Goal: Task Accomplishment & Management: Use online tool/utility

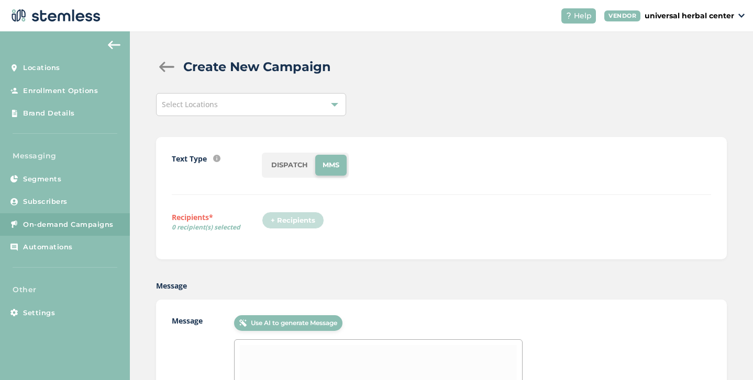
click at [248, 105] on div "Select Locations" at bounding box center [251, 104] width 190 height 23
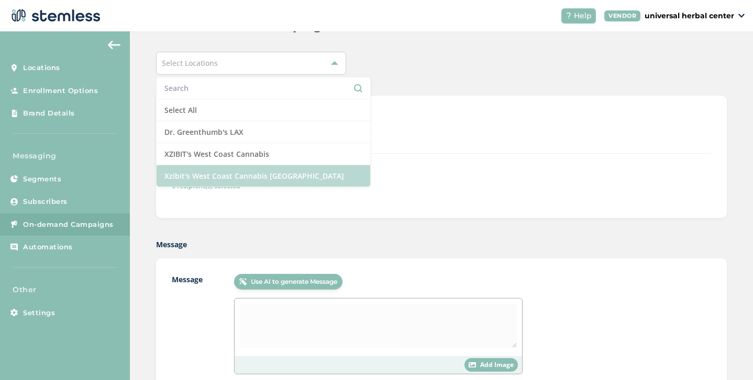
scroll to position [47, 0]
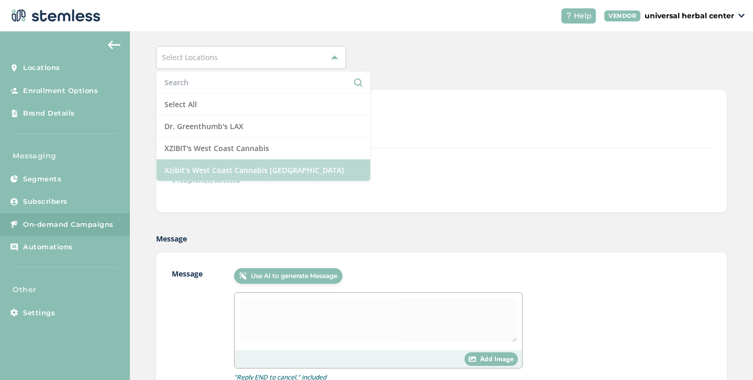
click at [232, 174] on li "Xzibit's West Coast Cannabis [GEOGRAPHIC_DATA]" at bounding box center [263, 170] width 214 height 21
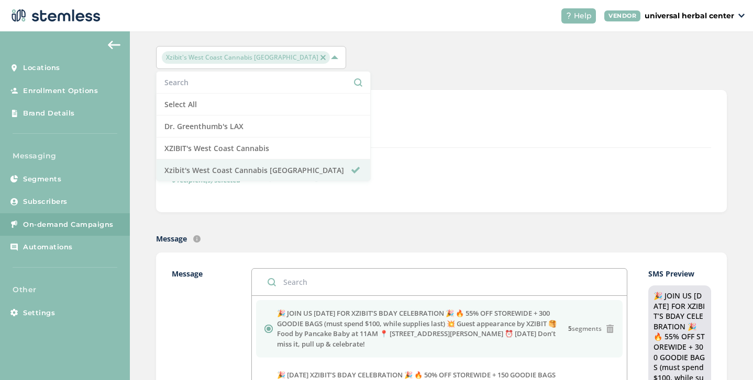
click at [497, 99] on div "Text Type SMS : A cost effective way to reach your customers. Send a intro text…" at bounding box center [441, 151] width 570 height 122
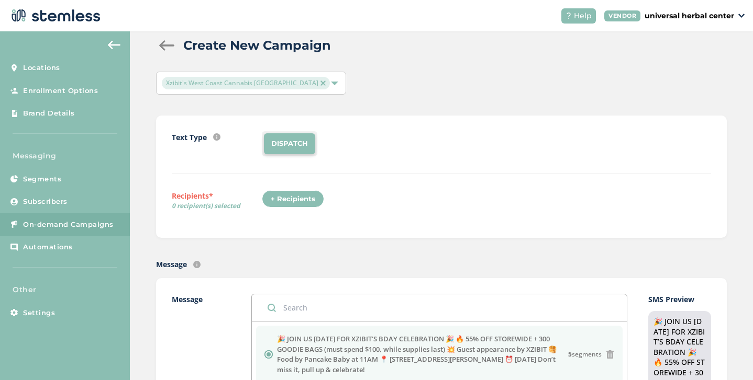
scroll to position [21, 0]
click at [289, 198] on div "+ Recipients" at bounding box center [293, 199] width 62 height 18
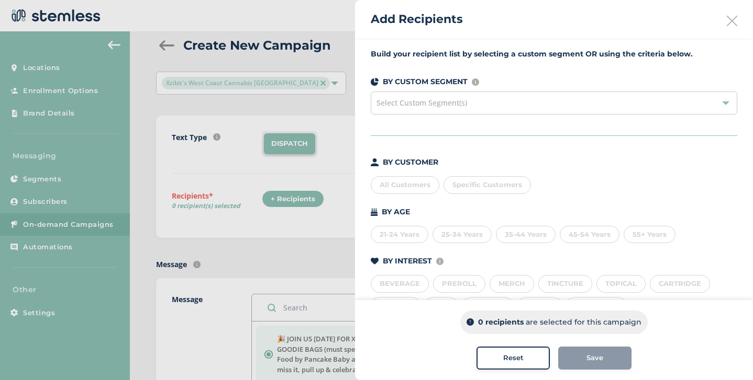
scroll to position [86, 0]
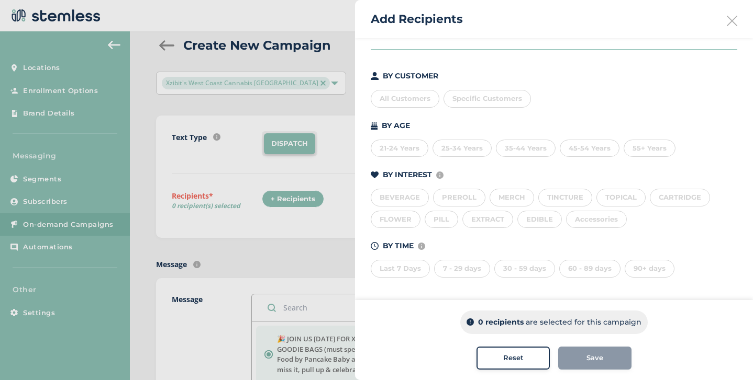
click at [405, 275] on div "Last 7 Days" at bounding box center [399, 269] width 59 height 18
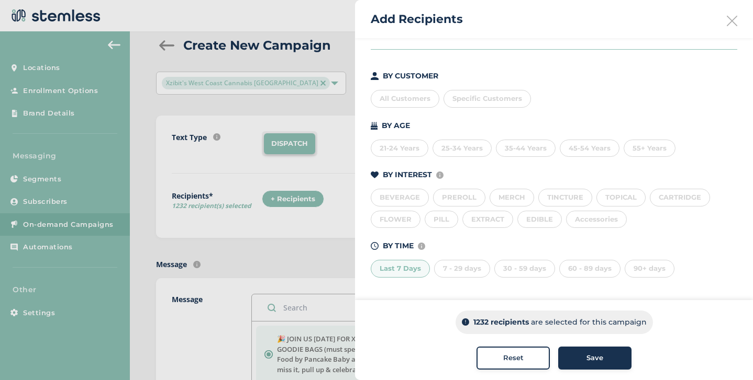
click at [454, 272] on div "7 - 29 days" at bounding box center [462, 269] width 56 height 18
click at [518, 272] on div "30 - 59 days" at bounding box center [524, 269] width 61 height 18
click at [578, 269] on div "60 - 89 days" at bounding box center [589, 269] width 61 height 18
click at [456, 265] on div "7 - 29 days" at bounding box center [462, 269] width 56 height 18
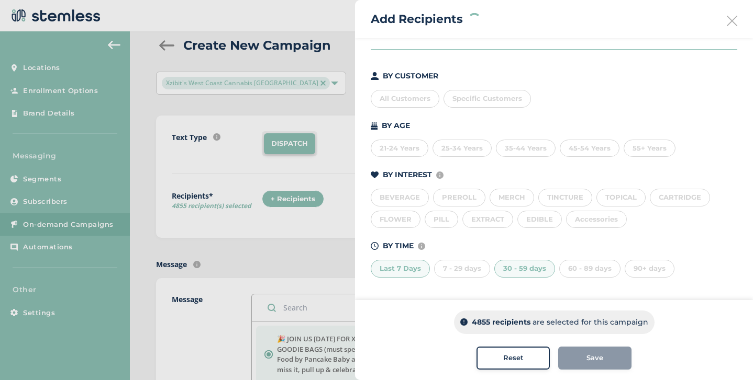
click at [525, 272] on div "30 - 59 days" at bounding box center [524, 269] width 61 height 18
click at [461, 272] on div "7 - 29 days" at bounding box center [462, 269] width 56 height 18
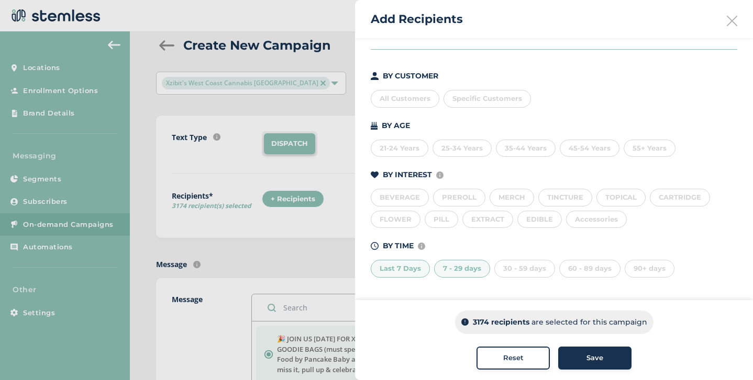
click at [516, 271] on div "30 - 59 days" at bounding box center [524, 269] width 61 height 18
click at [586, 362] on span "Save" at bounding box center [594, 358] width 17 height 10
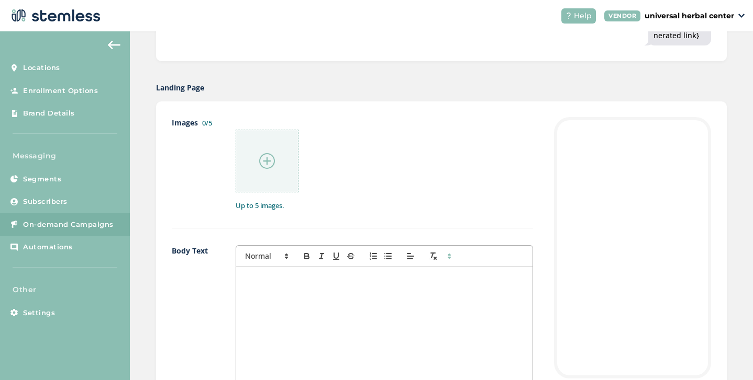
scroll to position [543, 0]
click at [259, 169] on img at bounding box center [267, 162] width 16 height 16
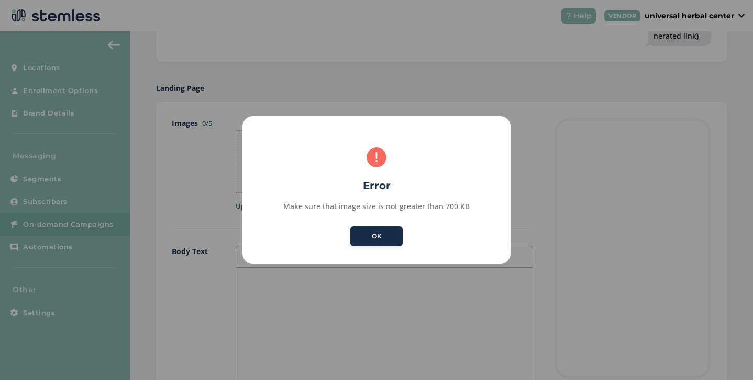
click at [374, 233] on button "OK" at bounding box center [376, 237] width 52 height 20
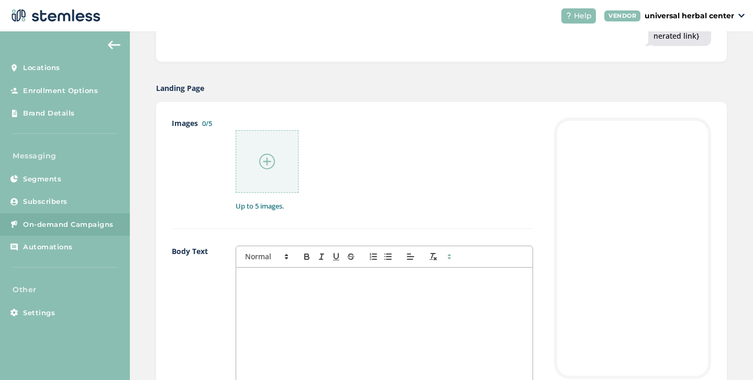
click at [257, 169] on div at bounding box center [266, 161] width 63 height 63
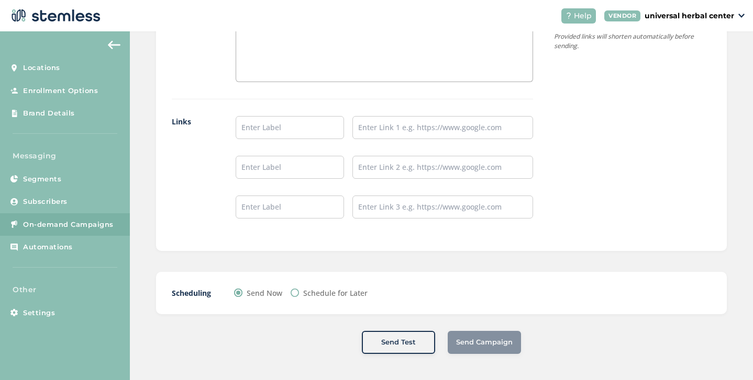
scroll to position [949, 0]
click at [389, 346] on span "Send Test" at bounding box center [398, 343] width 35 height 10
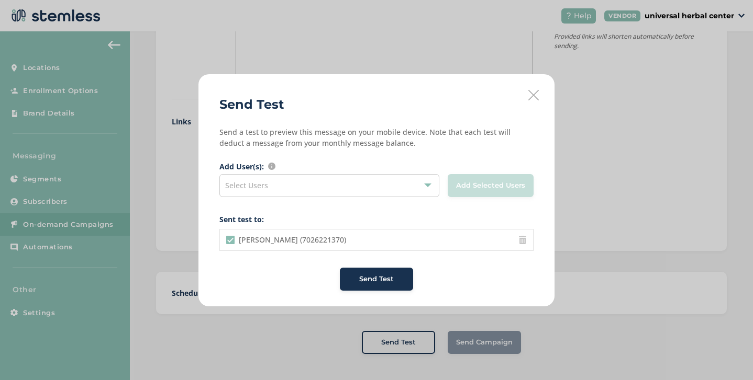
click at [368, 283] on span "Send Test" at bounding box center [376, 279] width 35 height 10
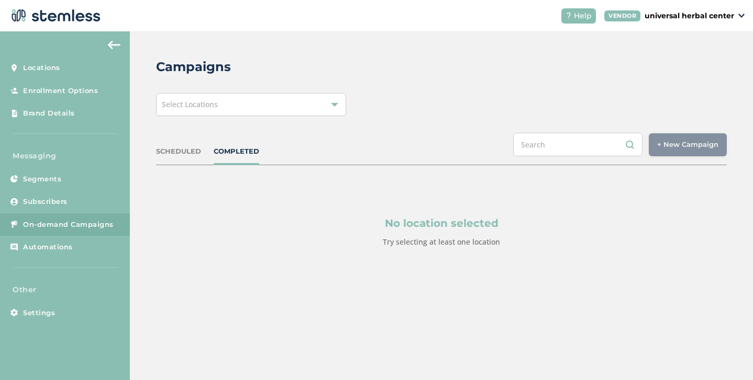
click at [182, 150] on div "SCHEDULED" at bounding box center [178, 152] width 45 height 10
click at [231, 110] on div "Select Locations" at bounding box center [251, 104] width 190 height 23
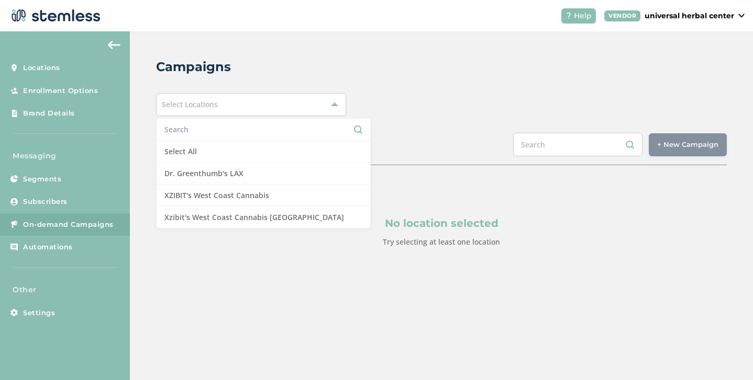
click at [407, 138] on div "SCHEDULED COMPLETED + New Campaign Select location(s)" at bounding box center [441, 149] width 570 height 32
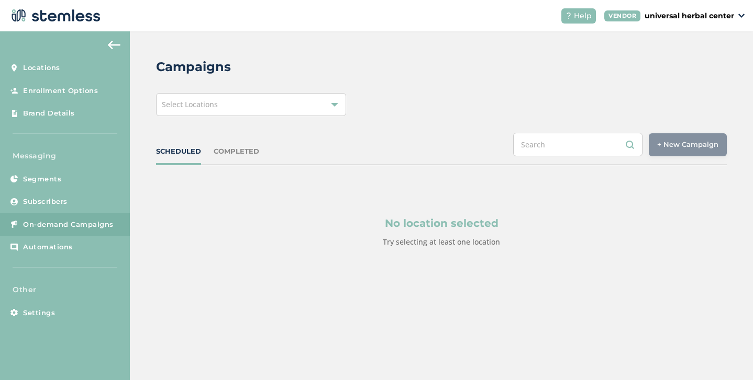
click at [293, 104] on div "Select Locations" at bounding box center [251, 104] width 190 height 23
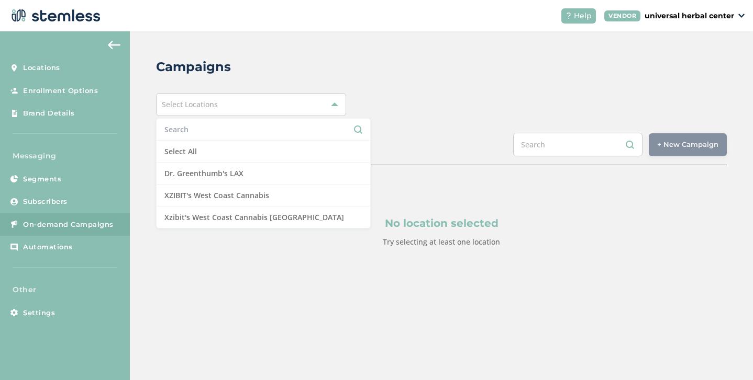
click at [368, 113] on div "Select Locations Select All Dr. Greenthumb's LAX XZIBIT's West Coast Cannabis X…" at bounding box center [441, 104] width 570 height 23
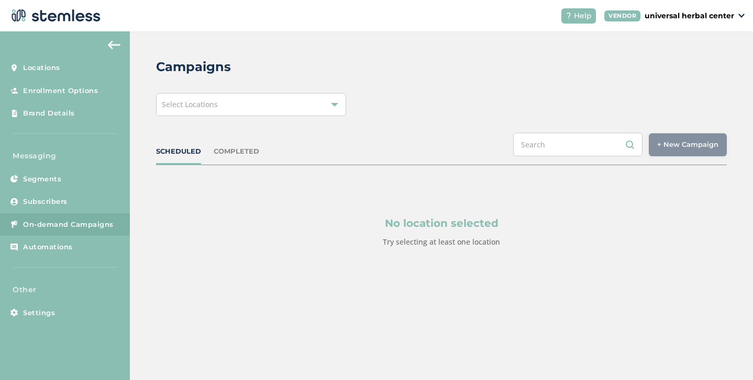
click at [301, 99] on div "Select Locations" at bounding box center [251, 104] width 190 height 23
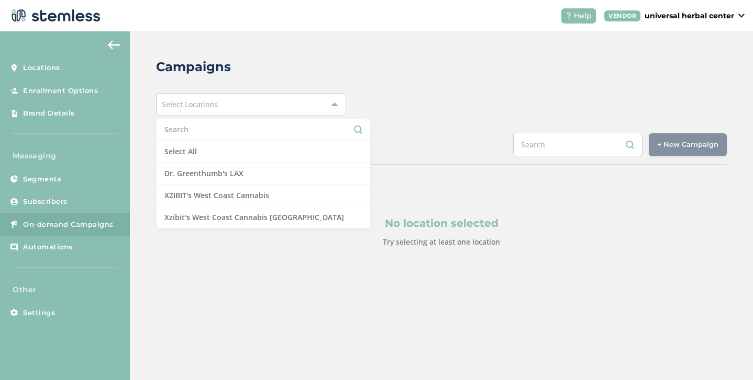
click at [388, 131] on div "Campaigns Select Locations Select All Dr. Greenthumb's LAX XZIBIT's West Coast …" at bounding box center [441, 177] width 623 height 293
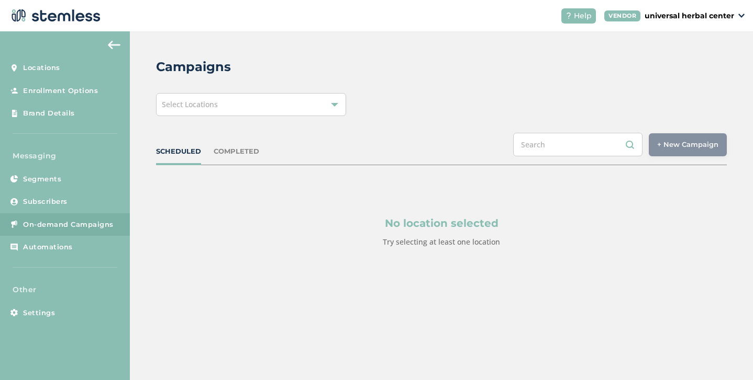
click at [308, 111] on div "Select Locations" at bounding box center [251, 104] width 190 height 23
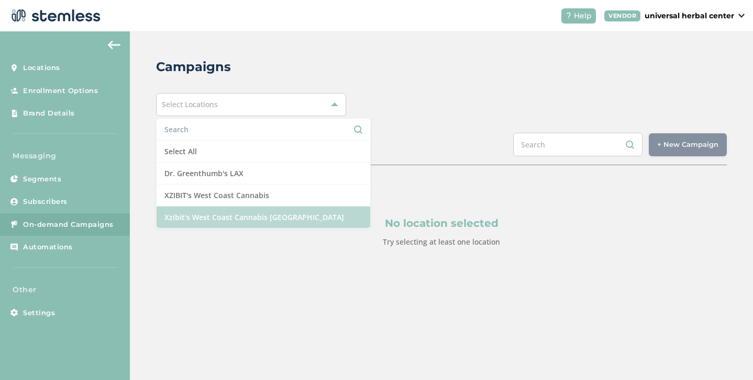
click at [231, 220] on li "Xzibit's West Coast Cannabis [GEOGRAPHIC_DATA]" at bounding box center [263, 217] width 214 height 21
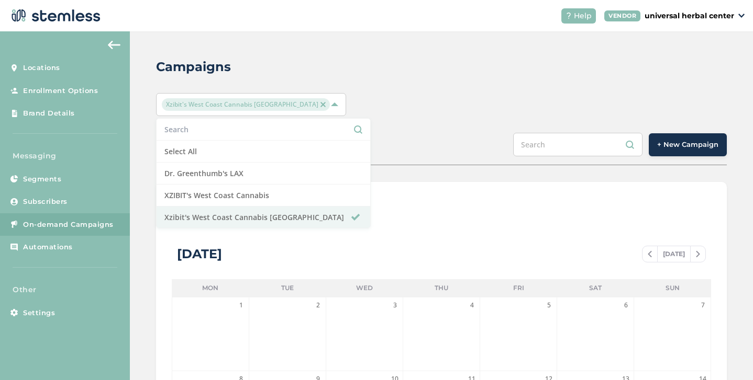
click at [475, 121] on div "Campaigns [PERSON_NAME]'s West Coast Cannabis Chatsworth Select All Dr. Greenth…" at bounding box center [441, 369] width 623 height 677
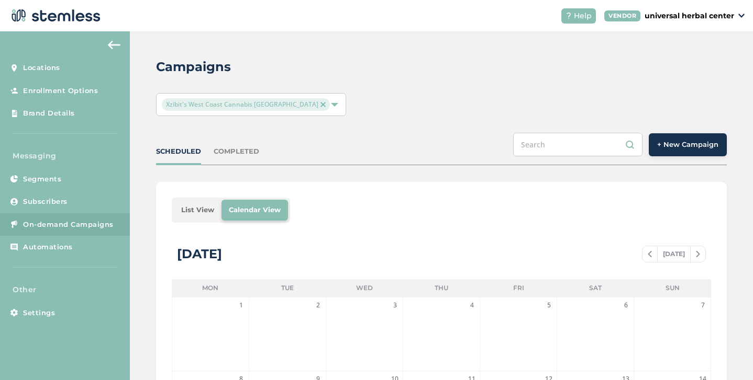
click at [669, 146] on span "+ New Campaign" at bounding box center [687, 145] width 61 height 10
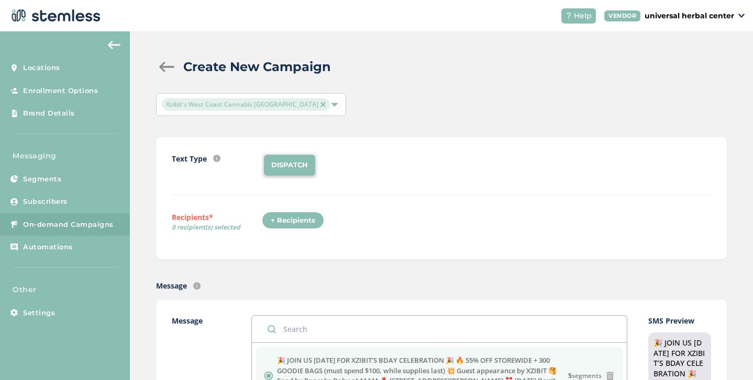
click at [295, 228] on div "+ Recipients" at bounding box center [293, 221] width 62 height 18
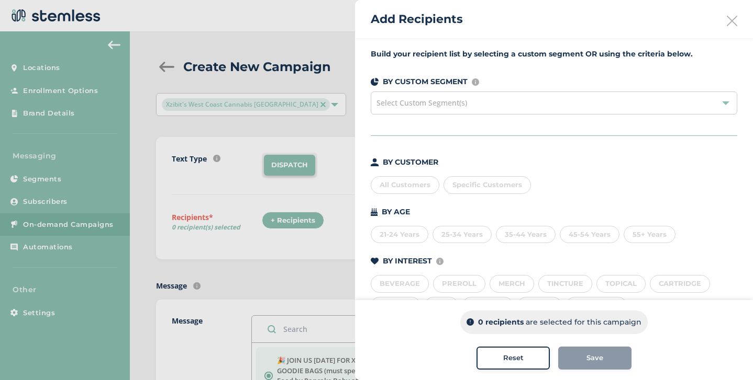
click at [396, 182] on div "All Customers" at bounding box center [404, 185] width 69 height 18
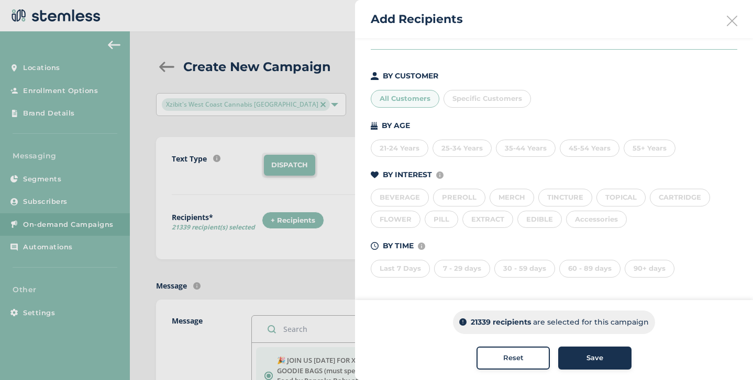
scroll to position [86, 0]
click at [401, 270] on div "Last 7 Days" at bounding box center [399, 270] width 59 height 18
click at [448, 272] on div "7 - 29 days" at bounding box center [462, 270] width 56 height 18
click at [508, 271] on div "30 - 59 days" at bounding box center [524, 270] width 61 height 18
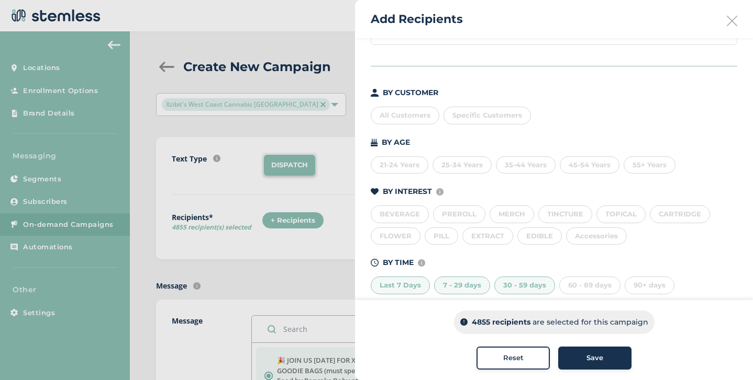
scroll to position [0, 0]
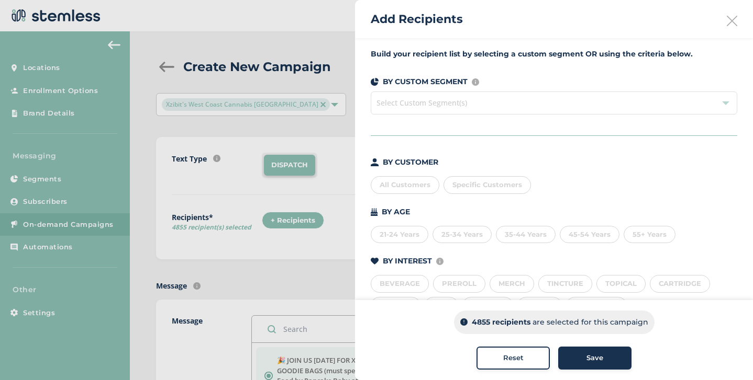
click at [590, 360] on span "Save" at bounding box center [594, 358] width 17 height 10
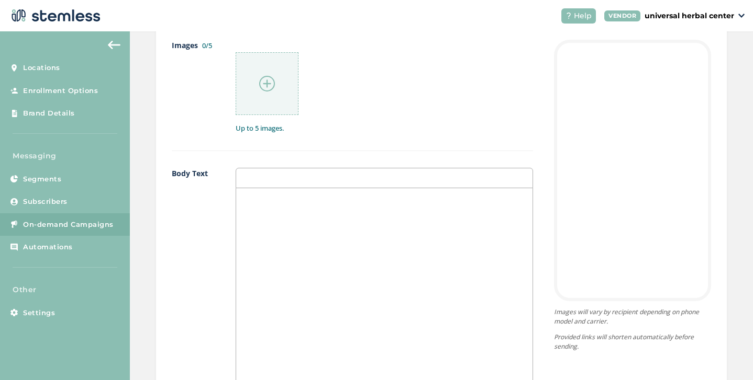
scroll to position [622, 0]
click at [266, 89] on img at bounding box center [267, 83] width 16 height 16
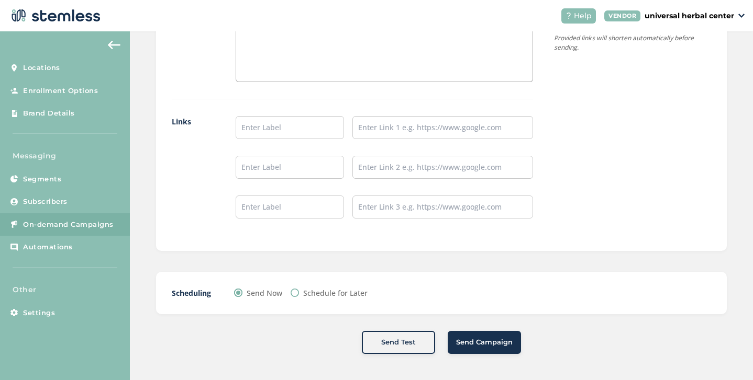
scroll to position [944, 0]
click at [297, 297] on input "Schedule for Later" at bounding box center [294, 293] width 8 height 8
radio input "true"
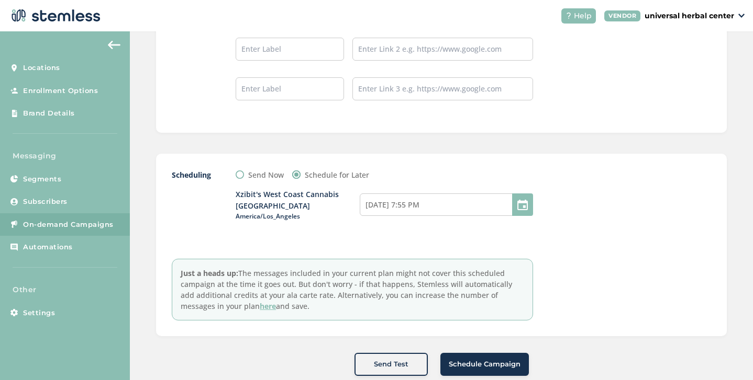
scroll to position [1056, 0]
click at [519, 216] on div at bounding box center [522, 204] width 21 height 23
click at [469, 216] on input "[DATE] 7:55 PM" at bounding box center [446, 204] width 173 height 23
select select "19"
select select "55"
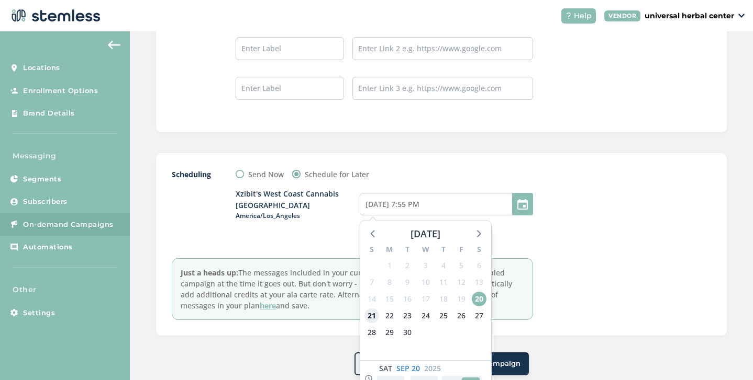
click at [364, 323] on span "21" at bounding box center [371, 316] width 15 height 15
type input "[DATE] 7:55 PM"
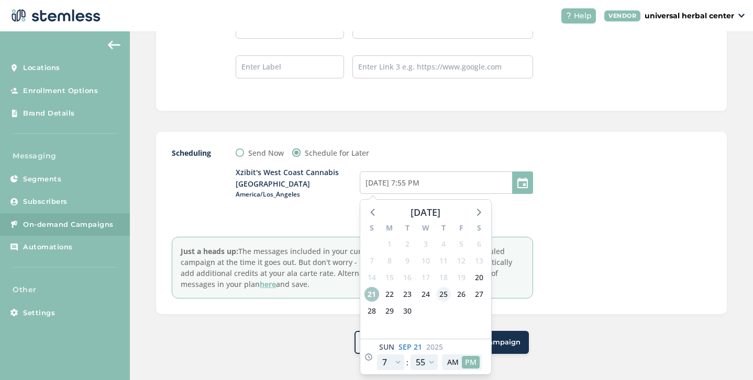
scroll to position [1086, 0]
click at [391, 364] on select "12 1 2 3 4 5 6 7 8 9 10 11" at bounding box center [390, 363] width 27 height 16
select select "20"
click at [377, 356] on select "12 1 2 3 4 5 6 7 8 9 10 11" at bounding box center [390, 363] width 27 height 16
type input "[DATE] 8:55 PM"
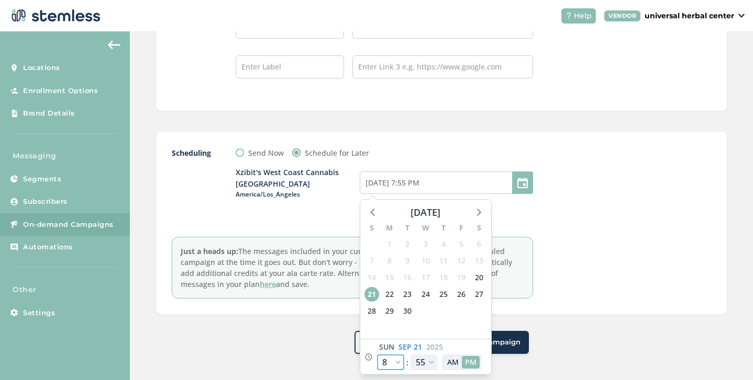
select select "20"
click at [426, 366] on select "00 05 10 15 20 25 30 35 40 45 50 55" at bounding box center [423, 363] width 27 height 16
select select "5"
click at [410, 356] on select "00 05 10 15 20 25 30 35 40 45 50 55" at bounding box center [423, 363] width 27 height 16
type input "[DATE] 8:05 PM"
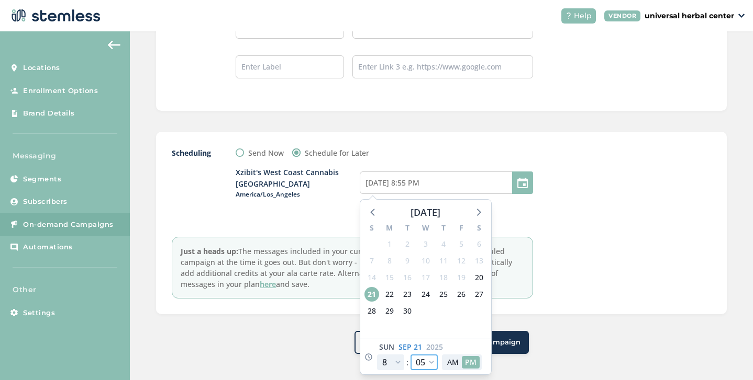
select select "5"
click at [448, 365] on button "AM" at bounding box center [453, 362] width 18 height 12
type input "[DATE] 8:05 AM"
select select "8"
click at [575, 233] on div at bounding box center [632, 223] width 157 height 151
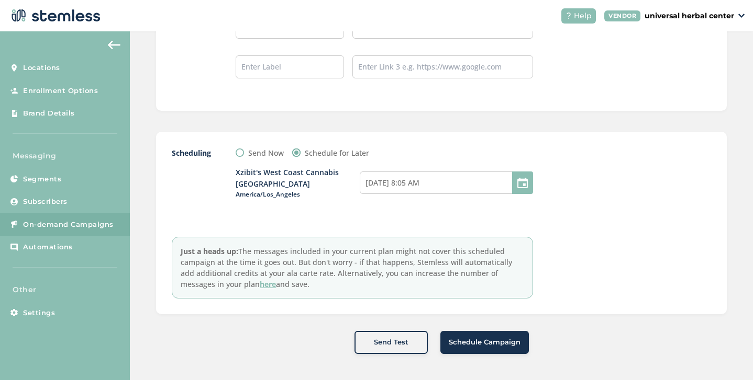
scroll to position [1087, 0]
click at [474, 346] on span "Schedule Campaign" at bounding box center [484, 343] width 72 height 10
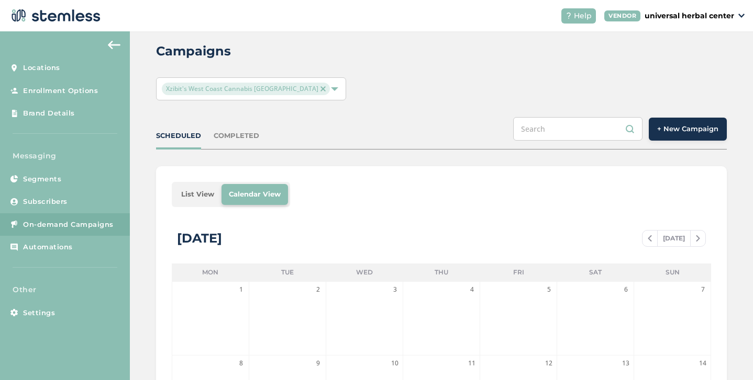
scroll to position [16, 0]
click at [309, 26] on header "Help VENDOR universal herbal center" at bounding box center [376, 15] width 753 height 31
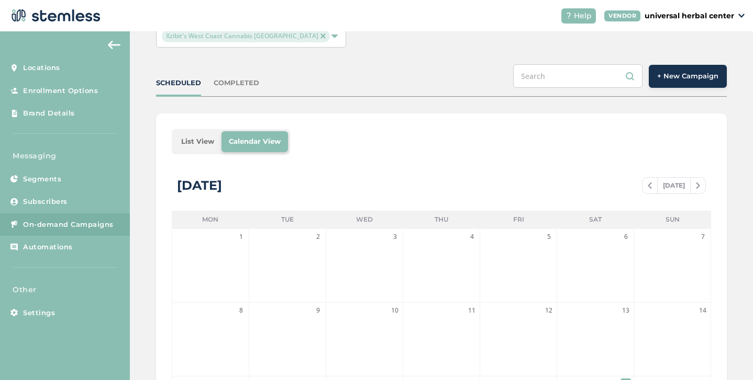
scroll to position [0, 0]
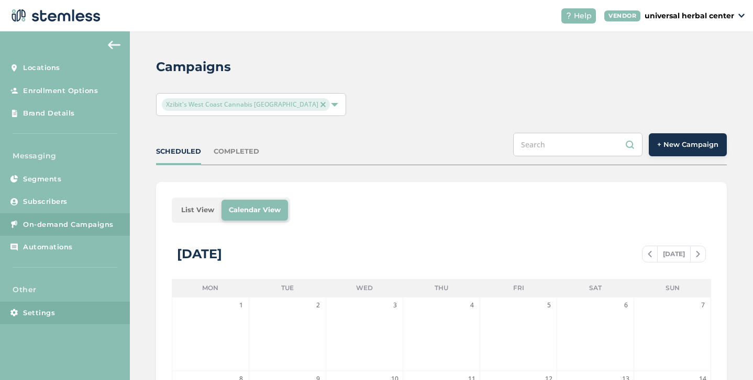
click at [40, 317] on span "Settings" at bounding box center [39, 313] width 32 height 10
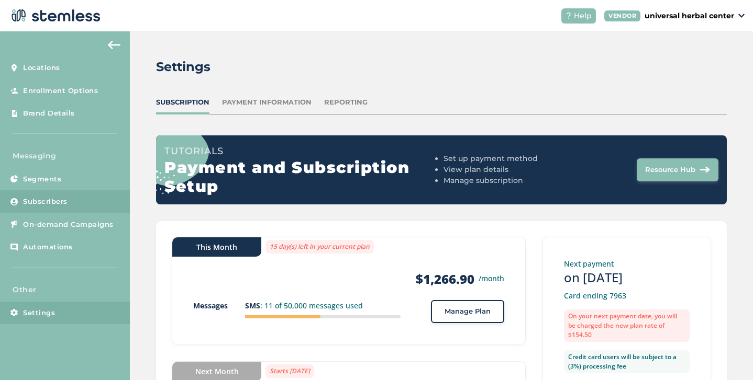
click at [57, 203] on span "Subscribers" at bounding box center [45, 202] width 44 height 10
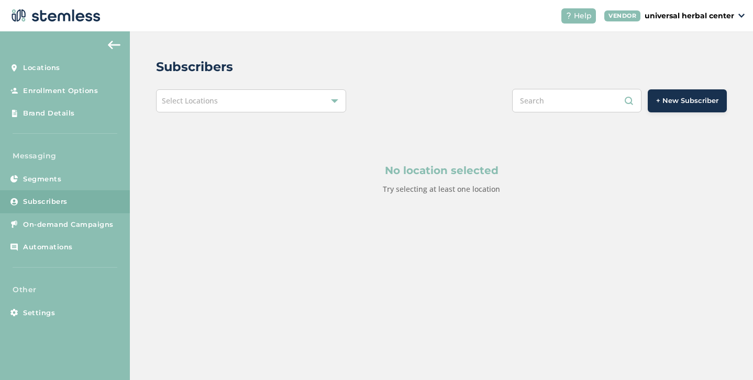
click at [259, 105] on div "Select Locations" at bounding box center [251, 100] width 190 height 23
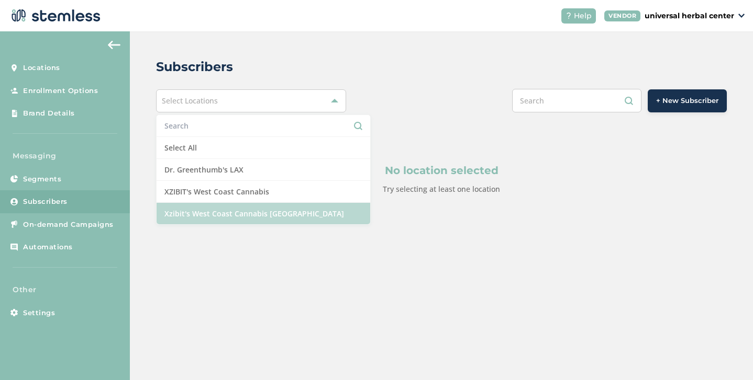
click at [220, 214] on li "Xzibit's West Coast Cannabis [GEOGRAPHIC_DATA]" at bounding box center [263, 213] width 214 height 21
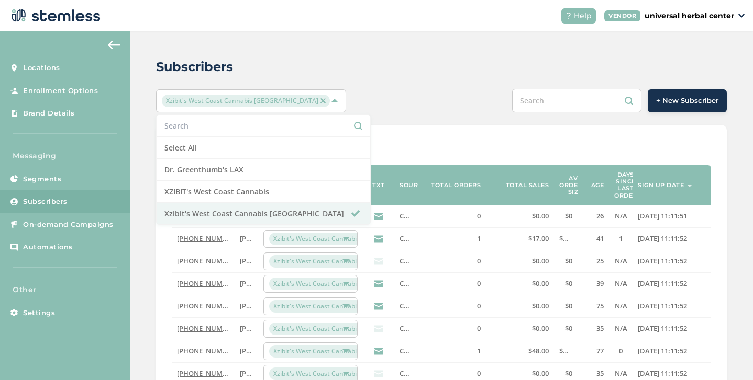
click at [442, 97] on div "+ New Subscriber" at bounding box center [560, 101] width 333 height 24
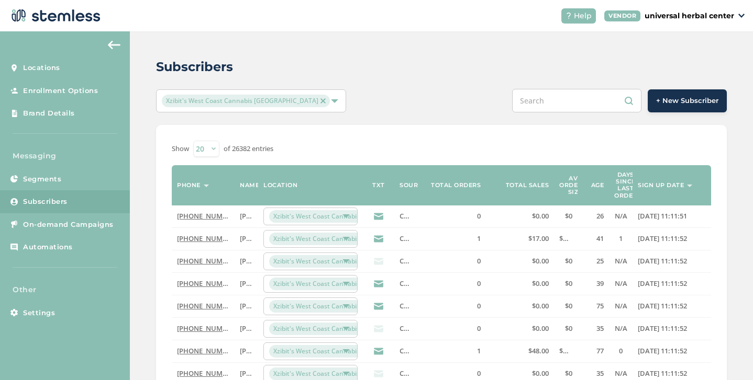
click at [647, 185] on label "Sign up date" at bounding box center [660, 185] width 46 height 7
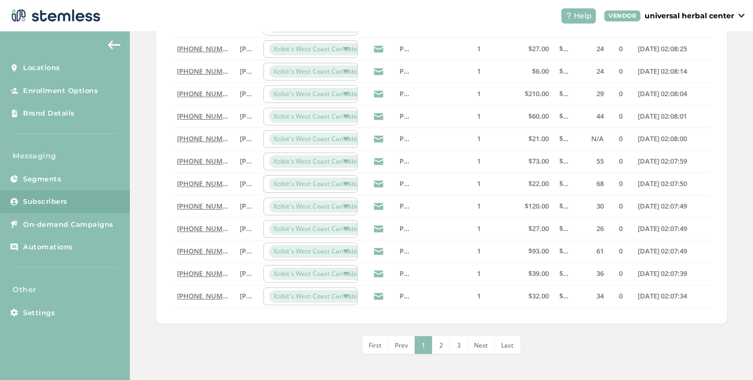
scroll to position [346, 0]
click at [439, 349] on span "2" at bounding box center [441, 346] width 4 height 9
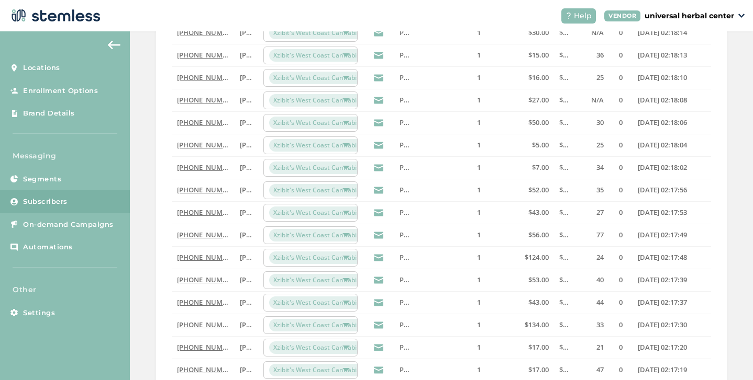
scroll to position [347, 0]
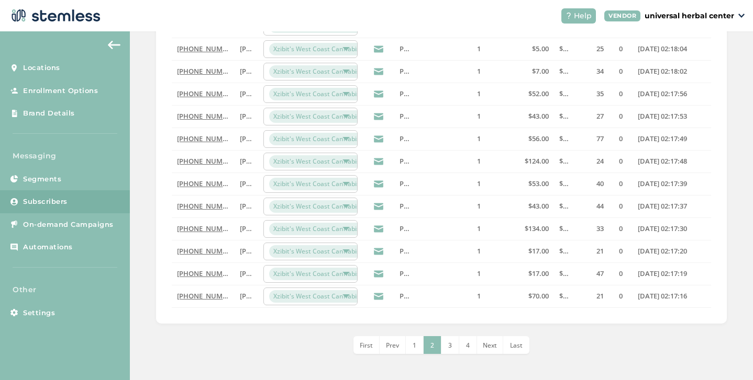
click at [448, 345] on span "3" at bounding box center [450, 345] width 4 height 9
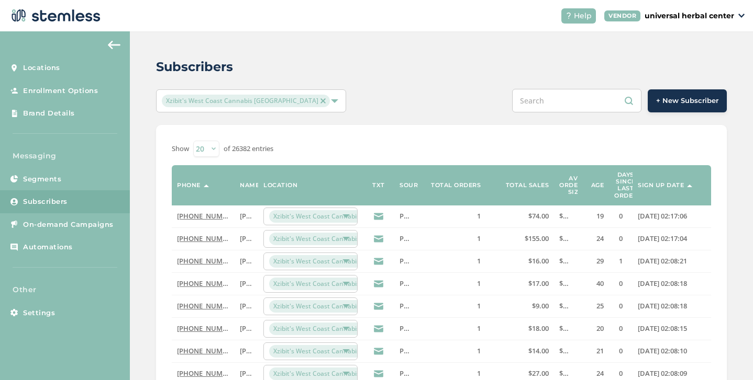
click at [115, 40] on button at bounding box center [114, 45] width 21 height 17
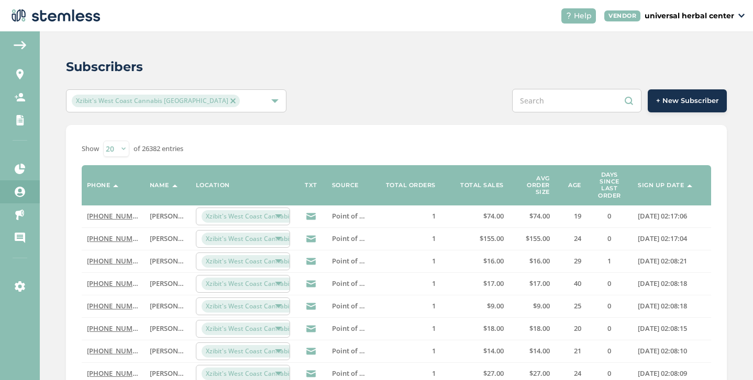
click at [41, 14] on img at bounding box center [54, 15] width 92 height 21
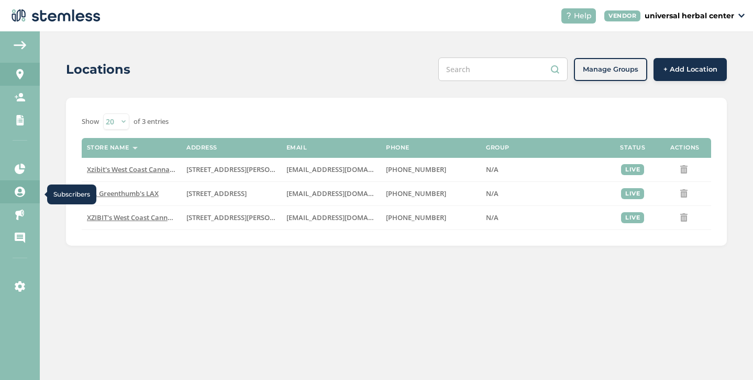
click at [21, 189] on icon at bounding box center [20, 192] width 10 height 10
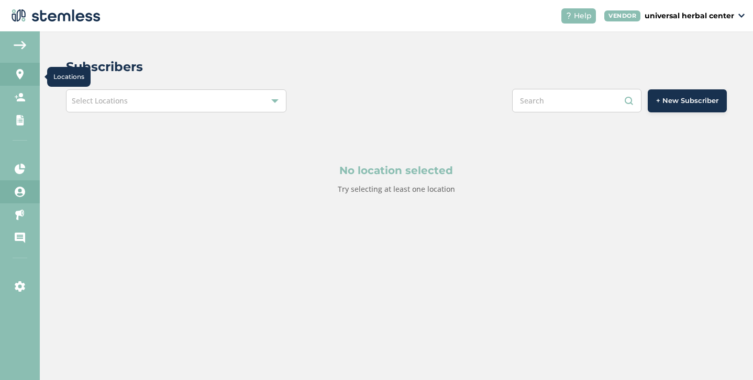
click at [21, 75] on icon at bounding box center [20, 74] width 10 height 10
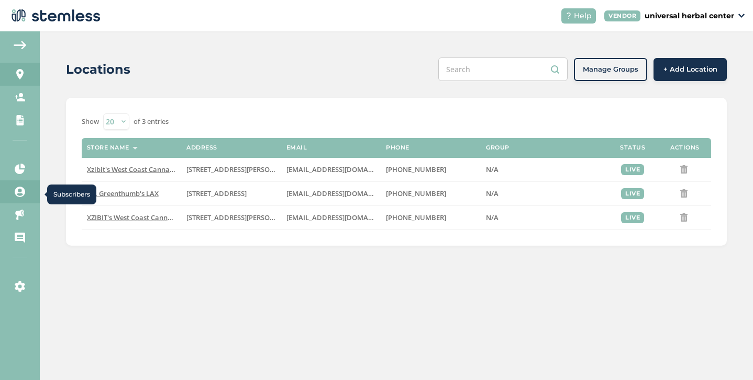
click at [18, 193] on icon at bounding box center [20, 192] width 10 height 10
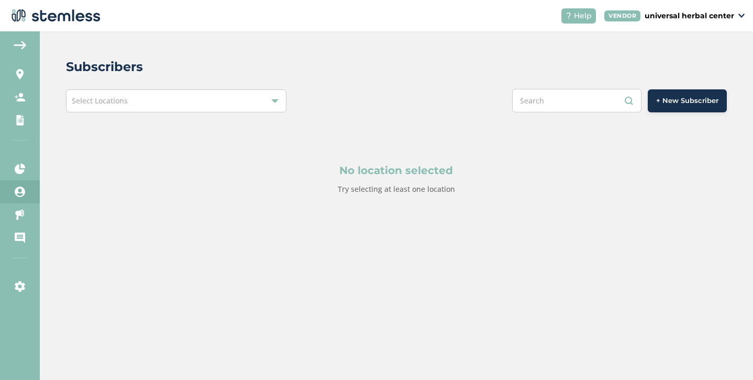
click at [121, 103] on span "Select Locations" at bounding box center [100, 101] width 56 height 10
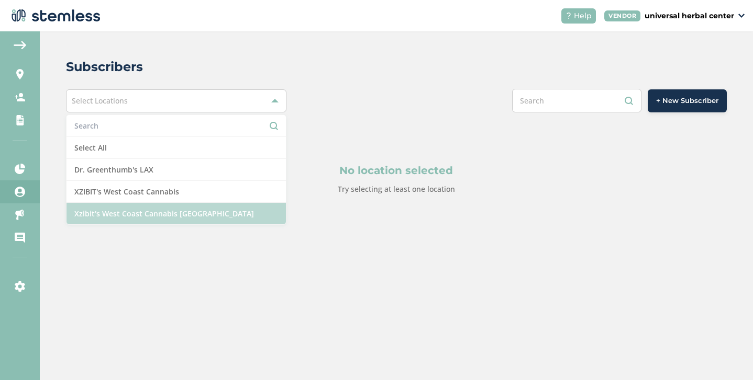
click at [133, 213] on li "Xzibit's West Coast Cannabis [GEOGRAPHIC_DATA]" at bounding box center [175, 213] width 219 height 21
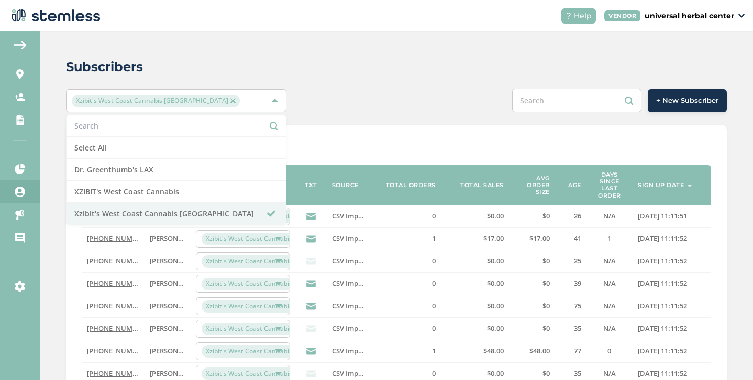
click at [406, 72] on div "Subscribers" at bounding box center [392, 67] width 652 height 19
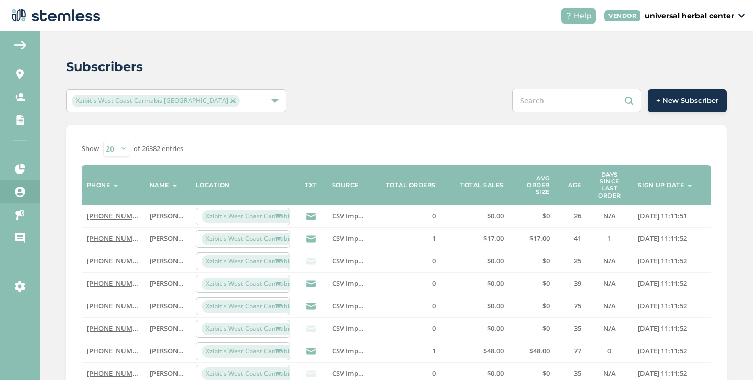
click at [679, 105] on span "+ New Subscriber" at bounding box center [687, 101] width 62 height 10
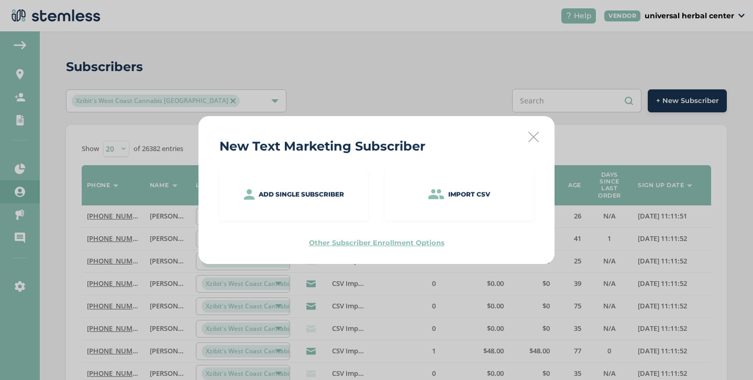
click at [532, 143] on div "New Text Marketing Subscriber Add single subscriber Import CSV Other Subscriber…" at bounding box center [376, 190] width 356 height 148
click at [534, 135] on icon at bounding box center [533, 137] width 10 height 10
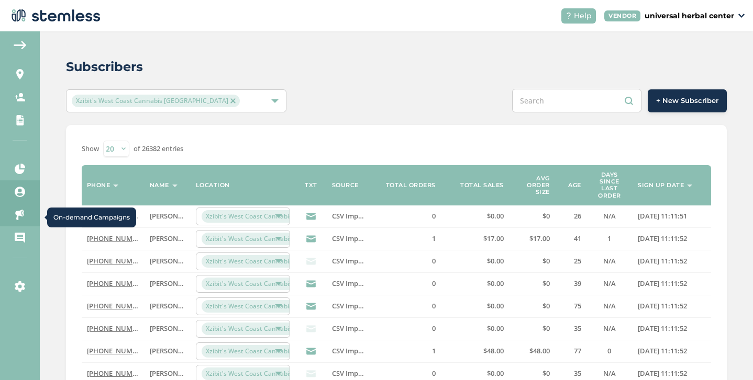
click at [18, 217] on icon at bounding box center [20, 215] width 10 height 10
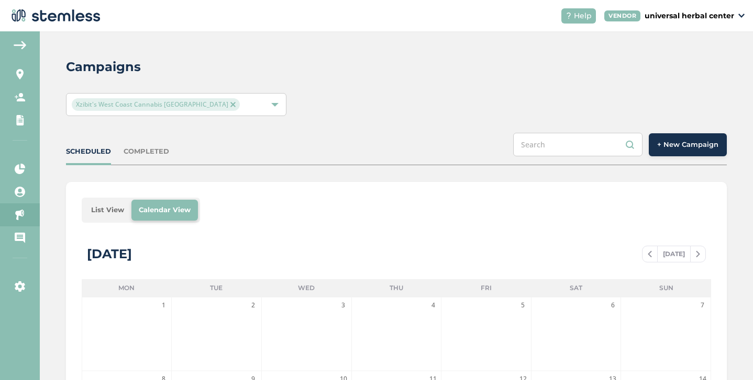
click at [698, 145] on span "+ New Campaign" at bounding box center [687, 145] width 61 height 10
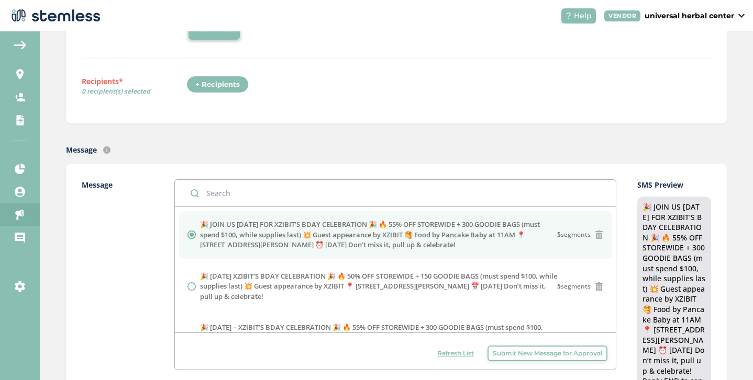
scroll to position [152, 0]
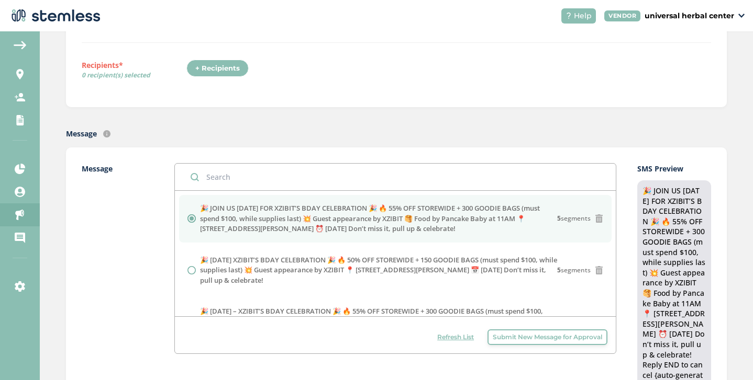
drag, startPoint x: 465, startPoint y: 229, endPoint x: 200, endPoint y: 207, distance: 266.2
click at [200, 207] on label "🎉 JOIN US [DATE] FOR XZIBIT’S BDAY CELEBRATION 🎉 🔥 55% OFF STOREWIDE + 300 GOOD…" at bounding box center [378, 219] width 357 height 31
copy label "🎉 JOIN US [DATE] FOR XZIBIT’S BDAY CELEBRATION 🎉 🔥 55% OFF STOREWIDE + 300 GOOD…"
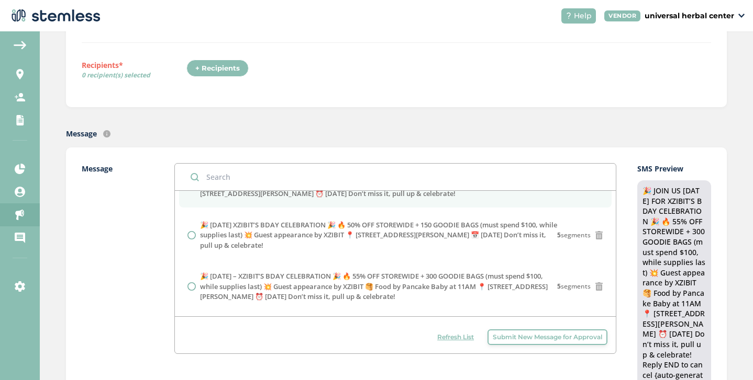
scroll to position [35, 0]
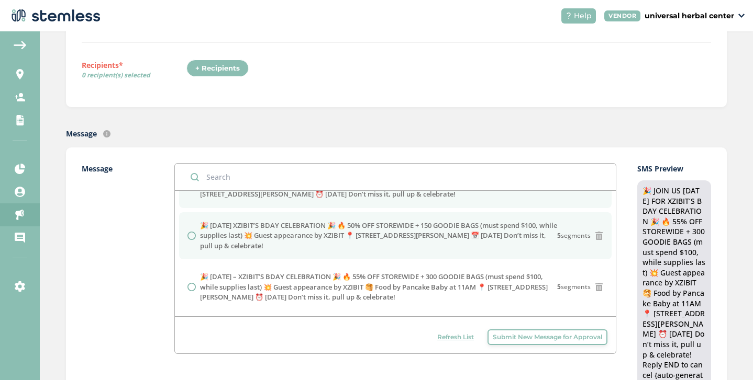
drag, startPoint x: 341, startPoint y: 249, endPoint x: 201, endPoint y: 226, distance: 142.1
click at [201, 226] on label "🎉 [DATE] XZIBIT’S BDAY CELEBRATION 🎉 🔥 50% OFF STOREWIDE + 150 GOODIE BAGS (mus…" at bounding box center [378, 236] width 357 height 31
radio input "false"
radio input "true"
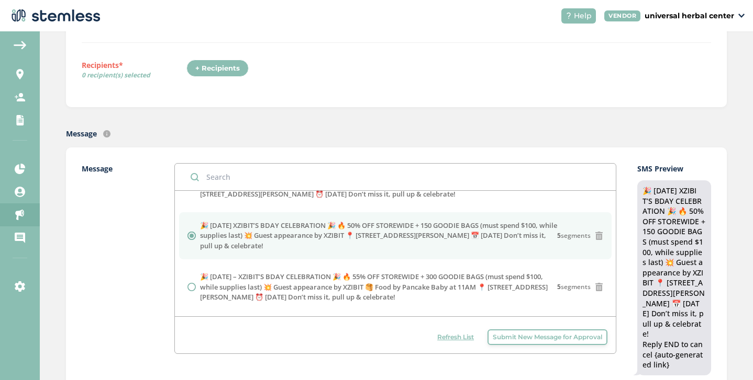
copy label "🎉 [DATE] XZIBIT’S BDAY CELEBRATION 🎉 🔥 50% OFF STOREWIDE + 150 GOODIE BAGS (mus…"
